Goal: Feedback & Contribution: Contribute content

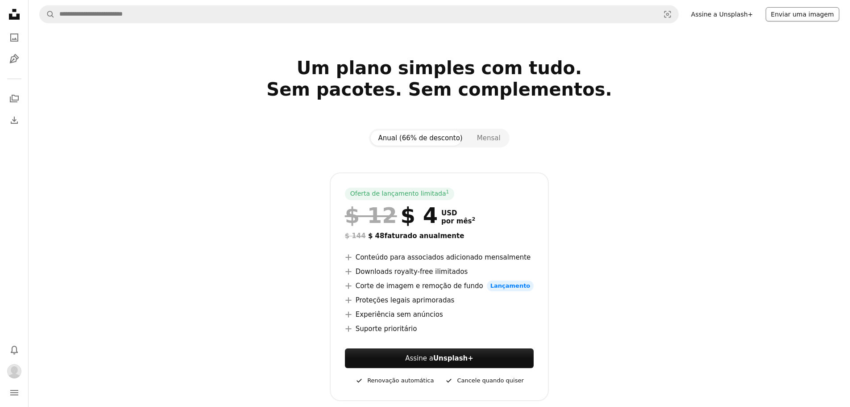
click at [806, 15] on button "Enviar uma imagem" at bounding box center [803, 14] width 74 height 14
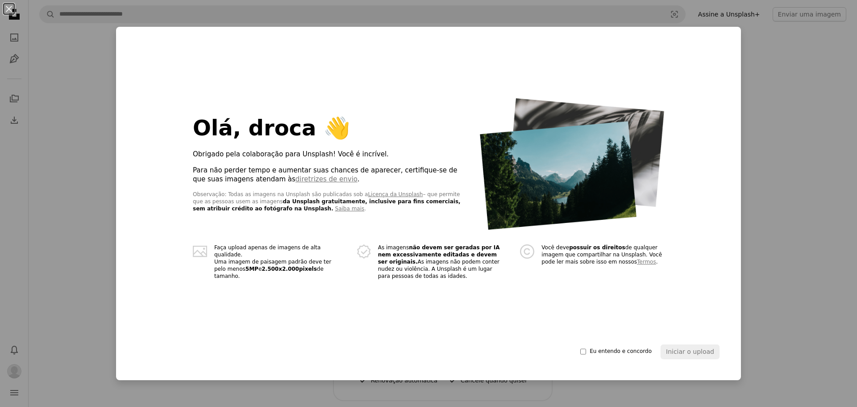
click at [607, 351] on span "Eu entendo e concordo" at bounding box center [621, 351] width 62 height 7
click at [707, 345] on button "Iniciar o upload" at bounding box center [690, 351] width 59 height 14
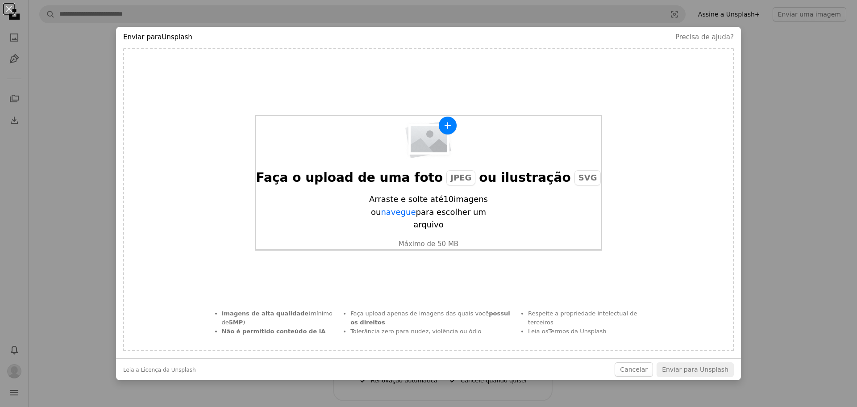
click at [486, 185] on div "Faça o upload de uma foto JPEG ou ilustração SVG" at bounding box center [428, 178] width 345 height 16
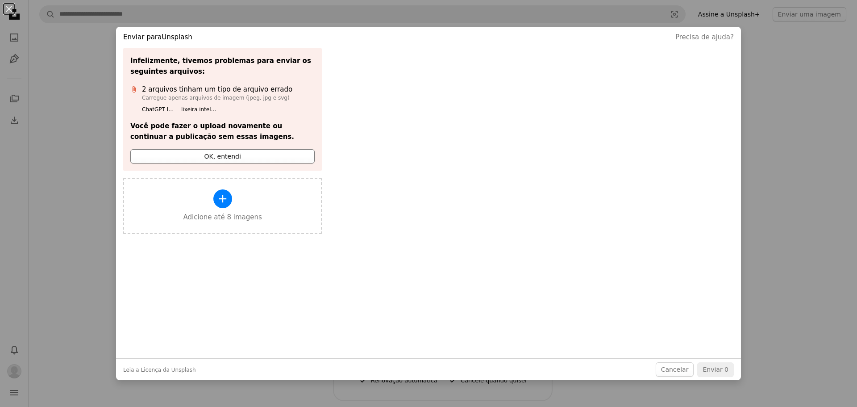
click at [240, 158] on button "OK, entendi" at bounding box center [222, 156] width 184 height 14
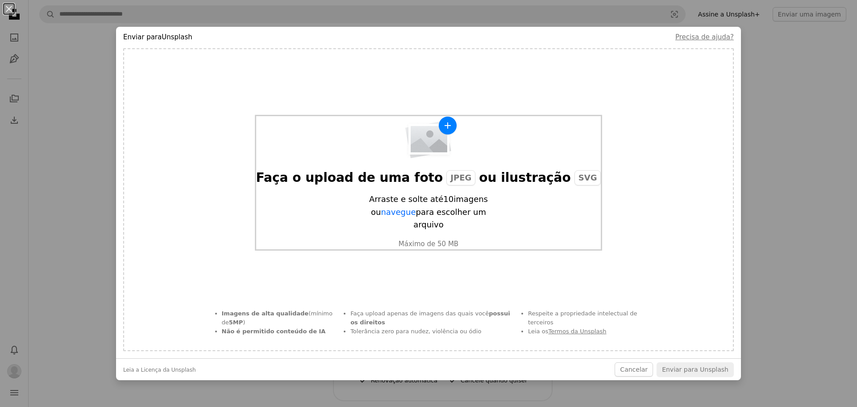
click at [450, 174] on span "JPEG" at bounding box center [460, 177] width 29 height 15
